Goal: Check status: Check status

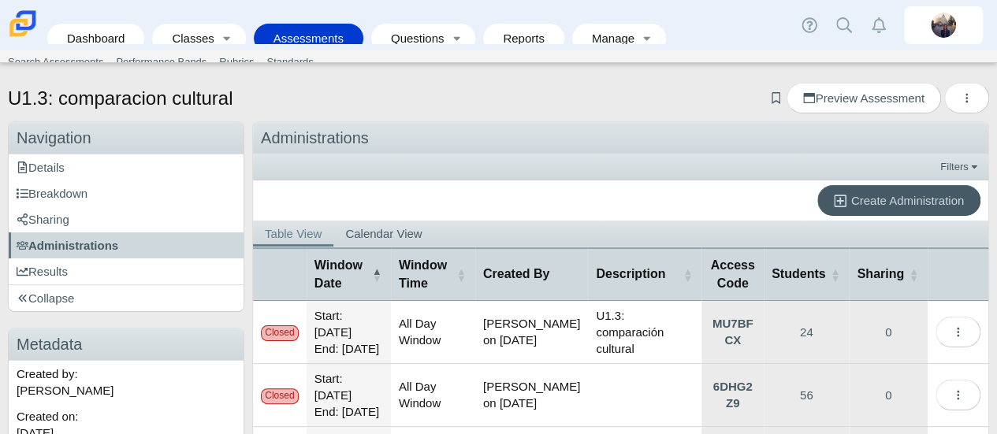
scroll to position [244, 0]
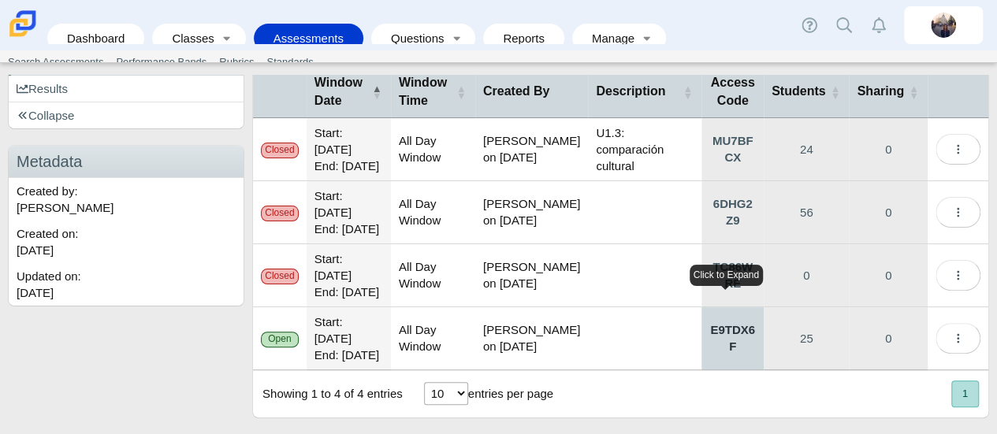
click at [733, 338] on link "E9TDX6F" at bounding box center [733, 339] width 62 height 62
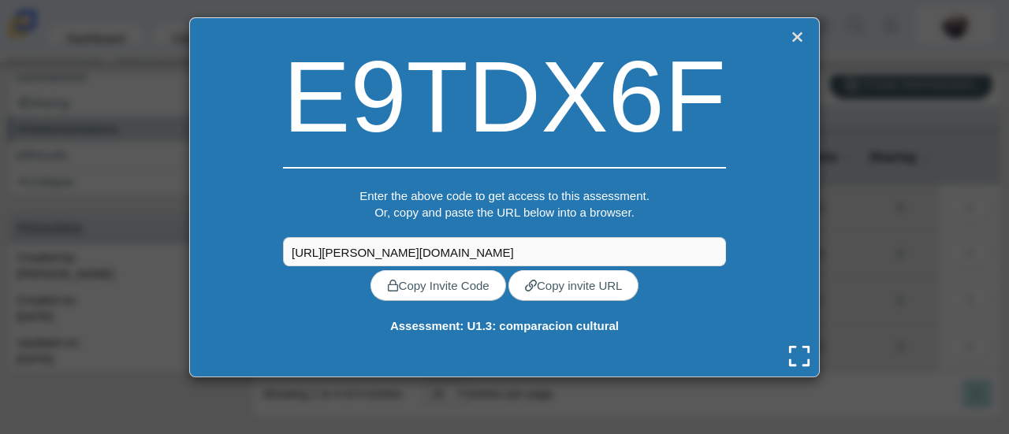
click at [793, 40] on link "Close" at bounding box center [797, 37] width 21 height 22
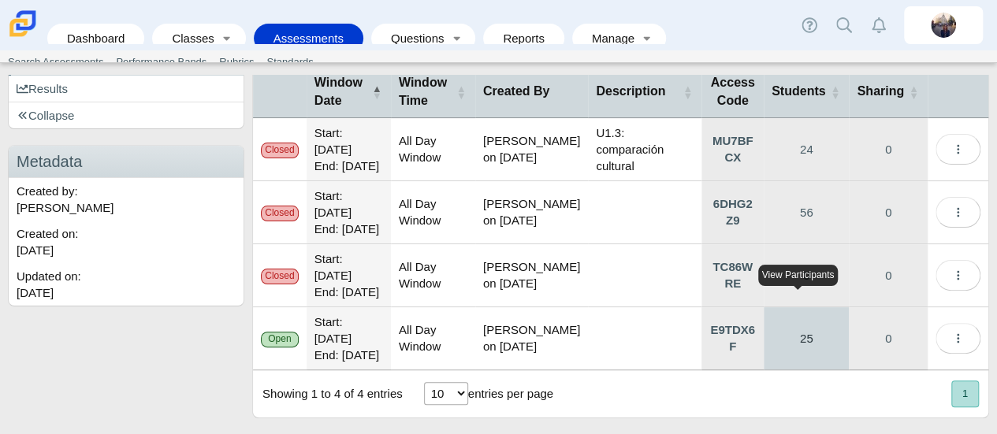
click at [798, 326] on link "25" at bounding box center [806, 339] width 85 height 62
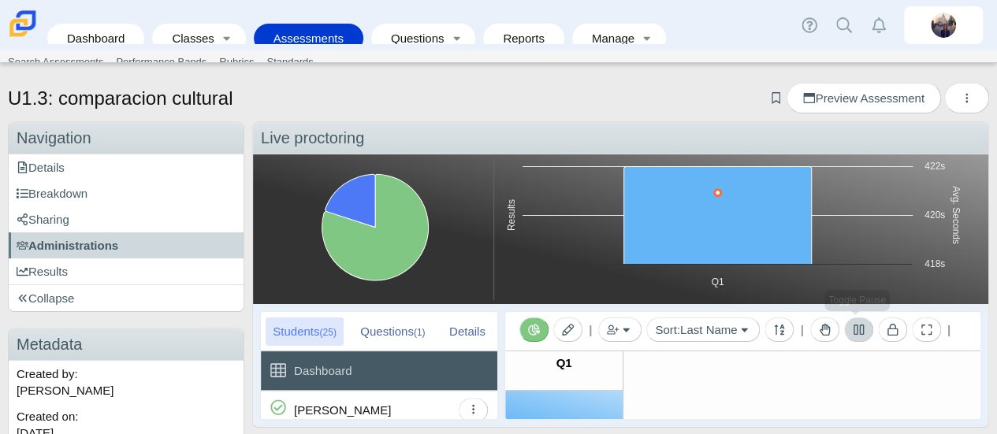
click at [857, 334] on icon at bounding box center [859, 330] width 10 height 10
click at [537, 330] on icon "Toggle Reporting" at bounding box center [534, 329] width 12 height 11
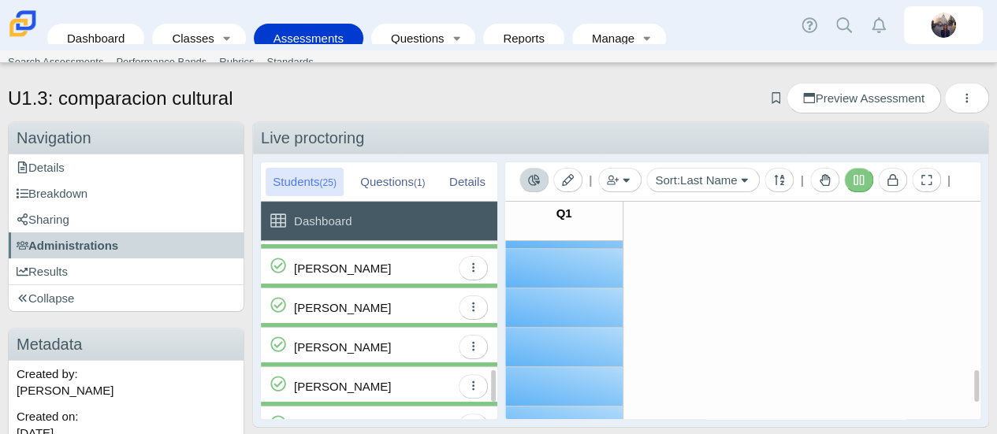
scroll to position [535, 0]
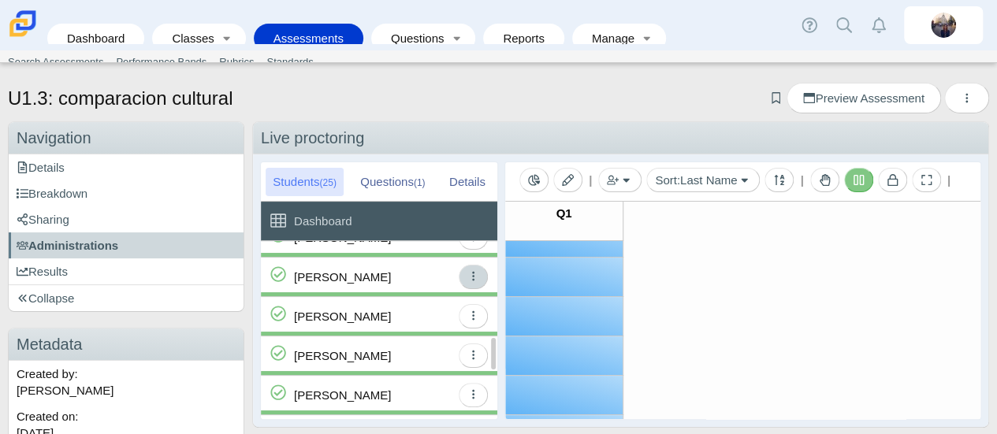
click at [475, 277] on icon "button" at bounding box center [474, 276] width 12 height 12
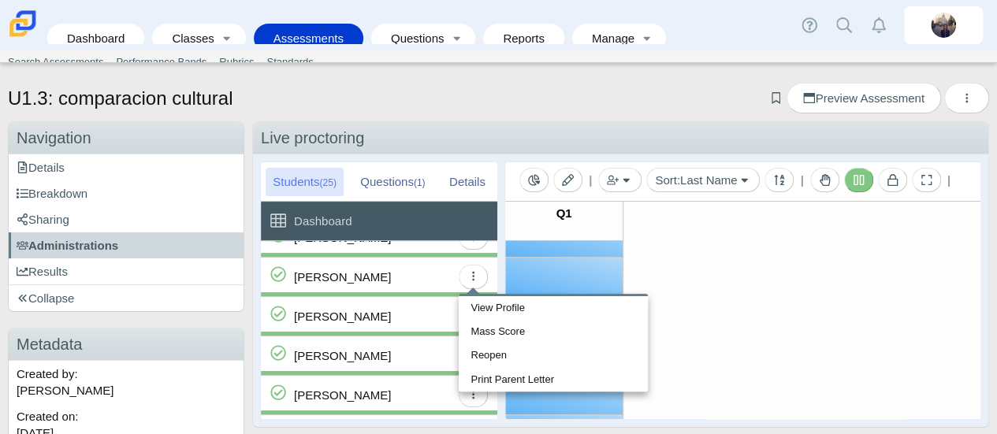
click at [376, 282] on div "Mondragon, Daisey" at bounding box center [342, 277] width 97 height 39
